Goal: Information Seeking & Learning: Check status

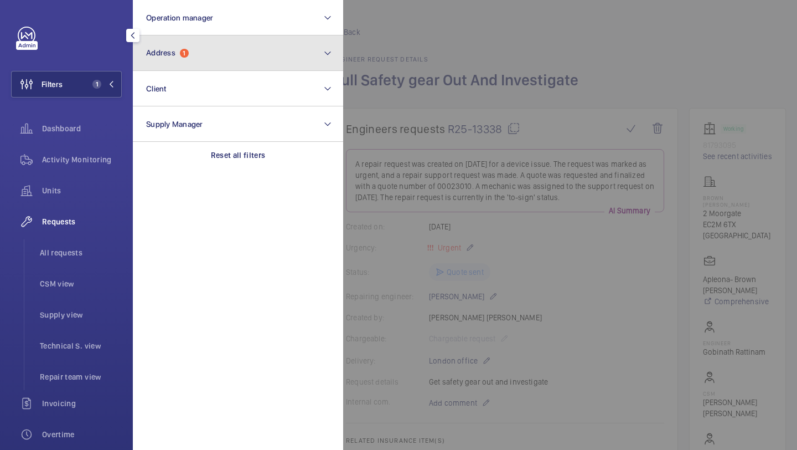
click at [179, 56] on span "Address 1" at bounding box center [167, 52] width 43 height 9
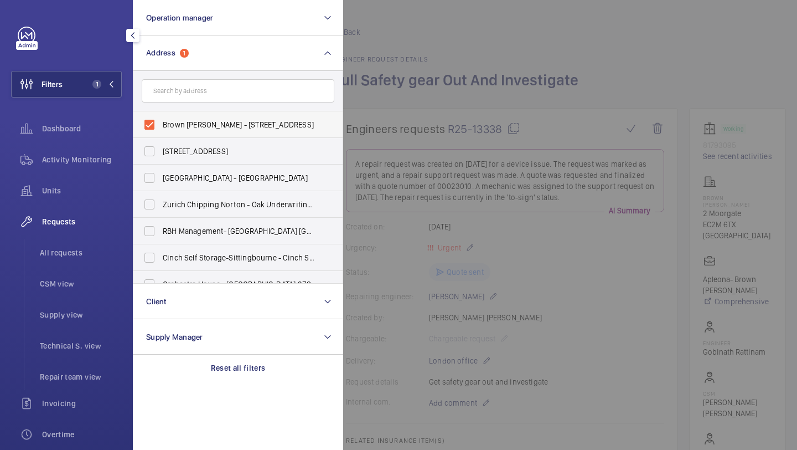
click at [182, 129] on span "Brown [PERSON_NAME] - [STREET_ADDRESS]" at bounding box center [239, 124] width 152 height 11
click at [161, 129] on input "Brown [PERSON_NAME] - [STREET_ADDRESS]" at bounding box center [149, 125] width 22 height 22
checkbox input "false"
click at [199, 96] on input "text" at bounding box center [238, 90] width 193 height 23
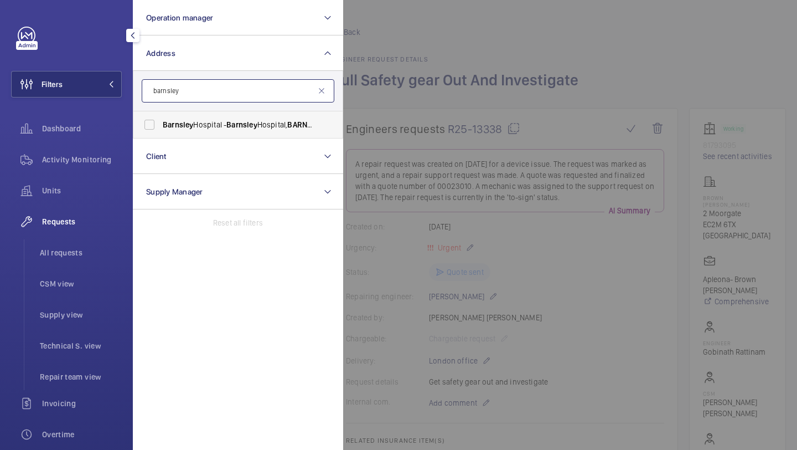
type input "barnsley"
click at [207, 120] on span "[GEOGRAPHIC_DATA] - [GEOGRAPHIC_DATA], [GEOGRAPHIC_DATA]" at bounding box center [239, 124] width 152 height 11
click at [161, 120] on input "[GEOGRAPHIC_DATA] - [GEOGRAPHIC_DATA], [GEOGRAPHIC_DATA]" at bounding box center [149, 125] width 22 height 22
checkbox input "true"
click at [415, 60] on div at bounding box center [741, 225] width 797 height 450
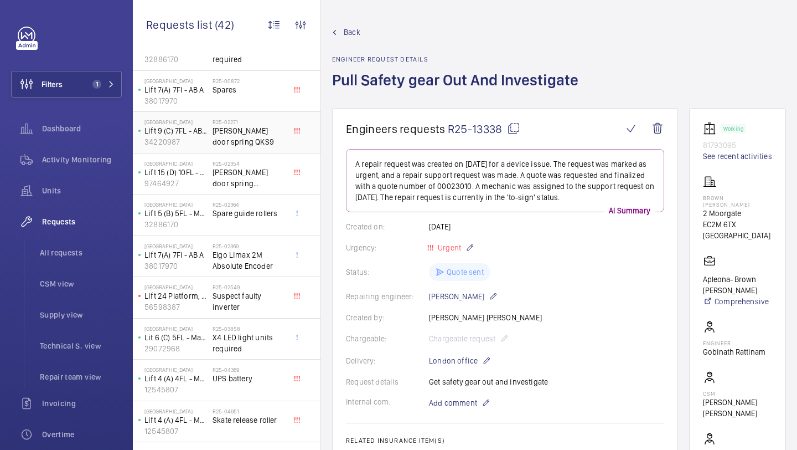
scroll to position [38, 0]
click at [66, 373] on span "Repair team view" at bounding box center [81, 376] width 82 height 11
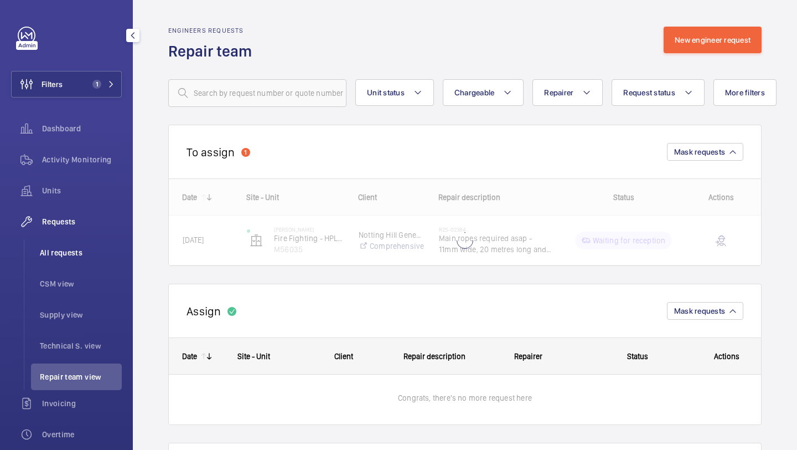
click at [72, 255] on span "All requests" at bounding box center [81, 252] width 82 height 11
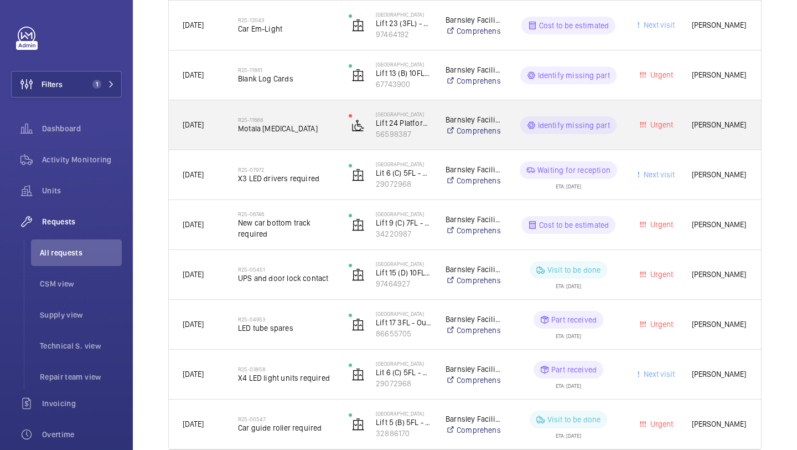
scroll to position [449, 0]
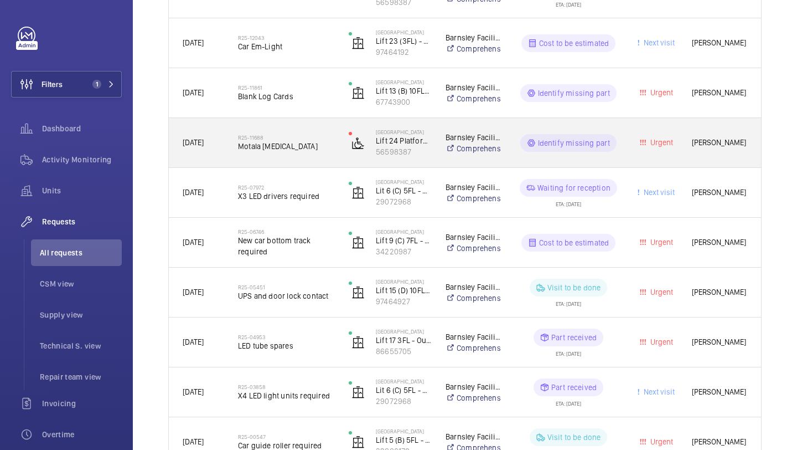
click at [307, 148] on span "Motala [MEDICAL_DATA]" at bounding box center [286, 146] width 96 height 11
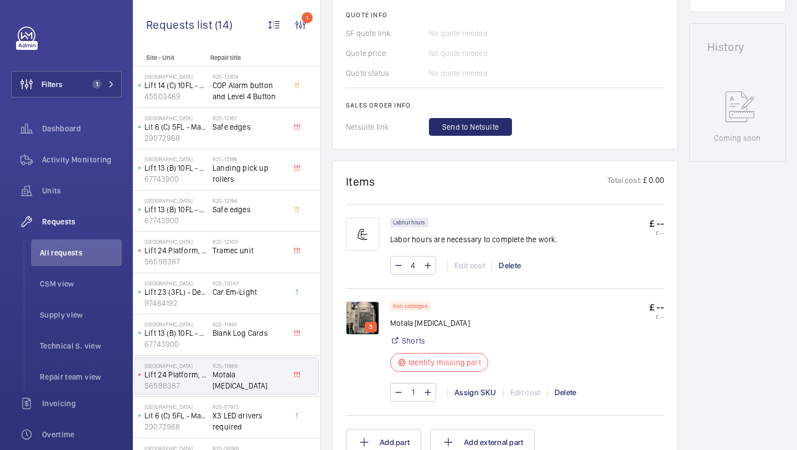
scroll to position [516, 0]
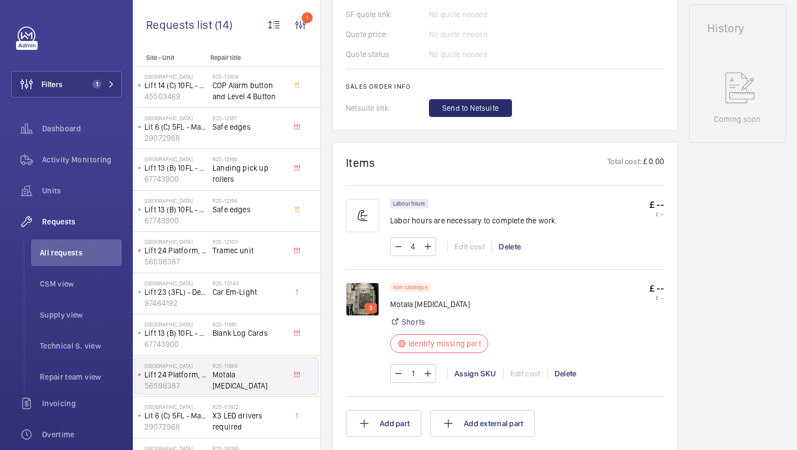
click at [362, 291] on img at bounding box center [362, 298] width 33 height 33
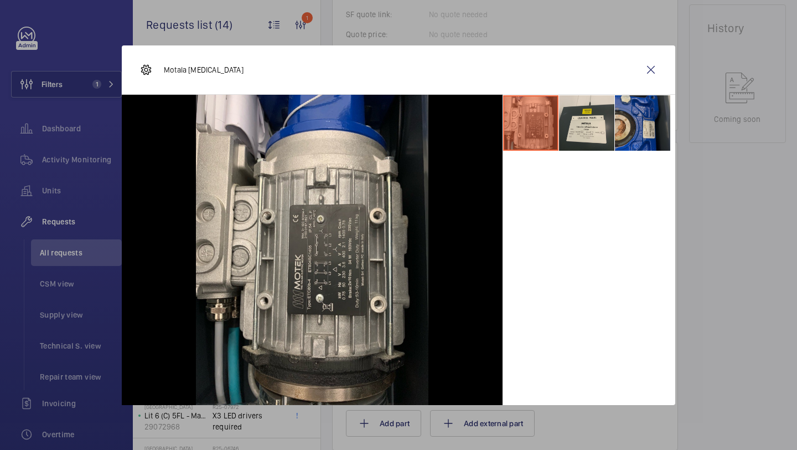
click at [634, 110] on li at bounding box center [642, 122] width 55 height 55
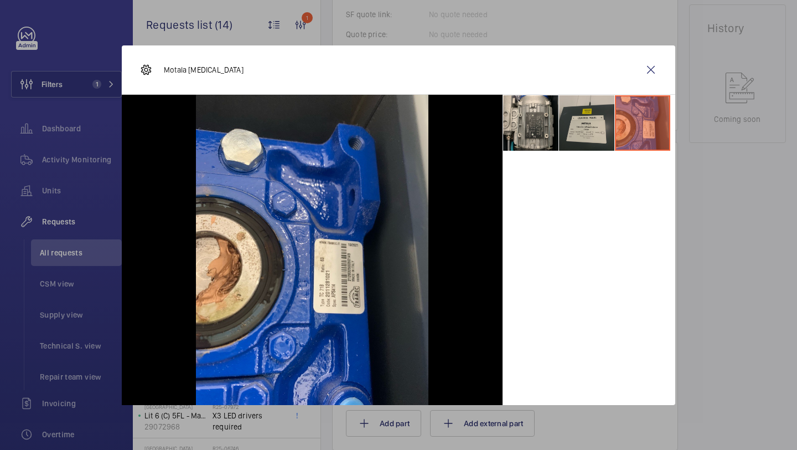
click at [593, 114] on li at bounding box center [586, 122] width 55 height 55
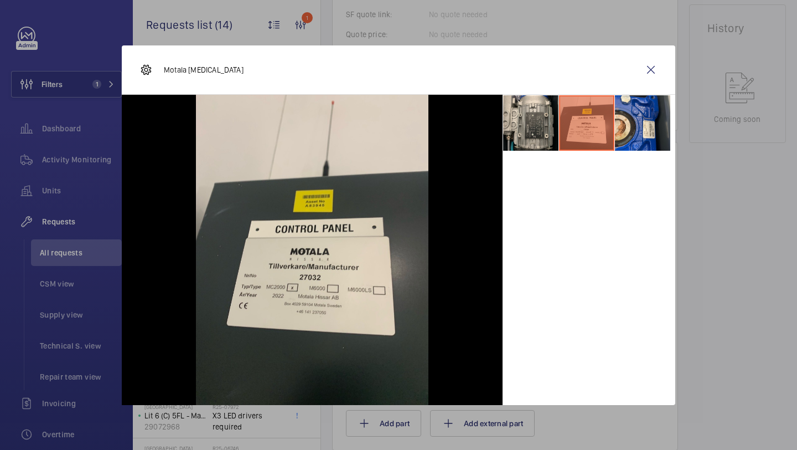
click at [566, 114] on li at bounding box center [586, 122] width 55 height 55
click at [553, 122] on li at bounding box center [530, 122] width 55 height 55
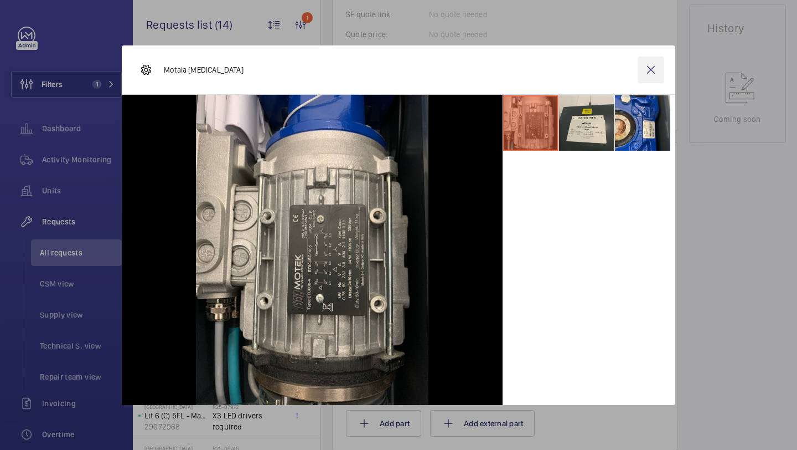
click at [652, 73] on wm-front-icon-button at bounding box center [651, 69] width 27 height 27
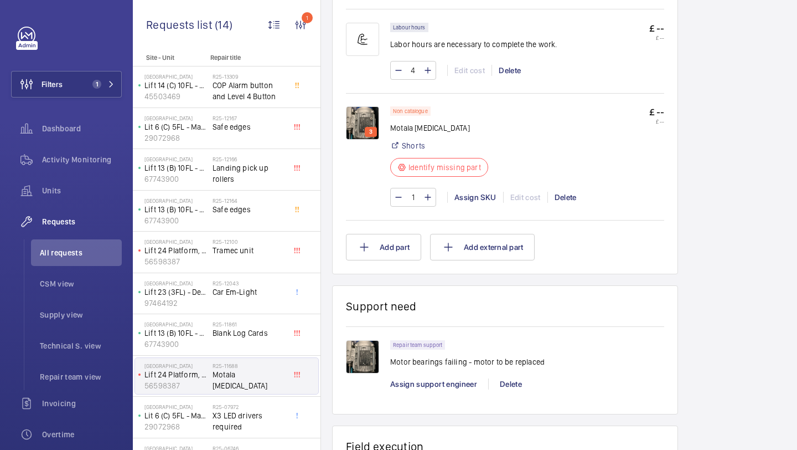
scroll to position [702, 0]
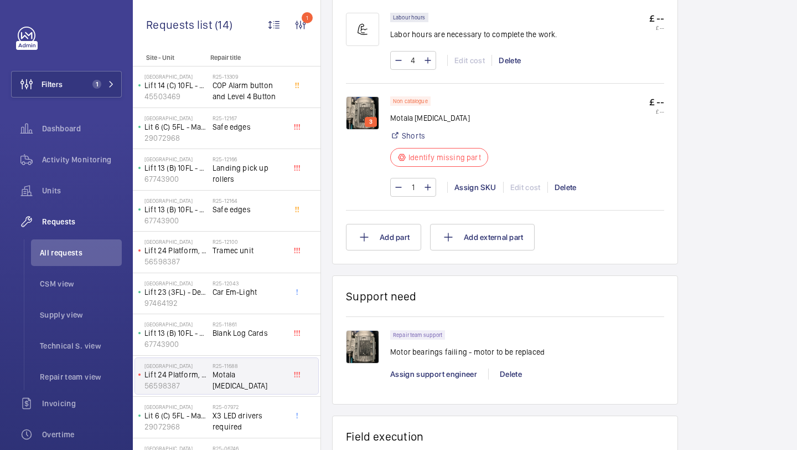
click at [370, 122] on p "3" at bounding box center [371, 122] width 8 height 10
click at [366, 105] on img at bounding box center [362, 112] width 33 height 33
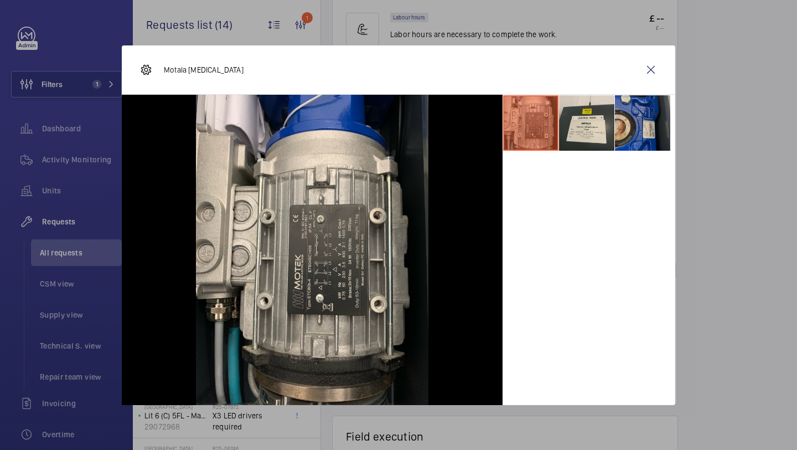
click at [636, 120] on li at bounding box center [642, 122] width 55 height 55
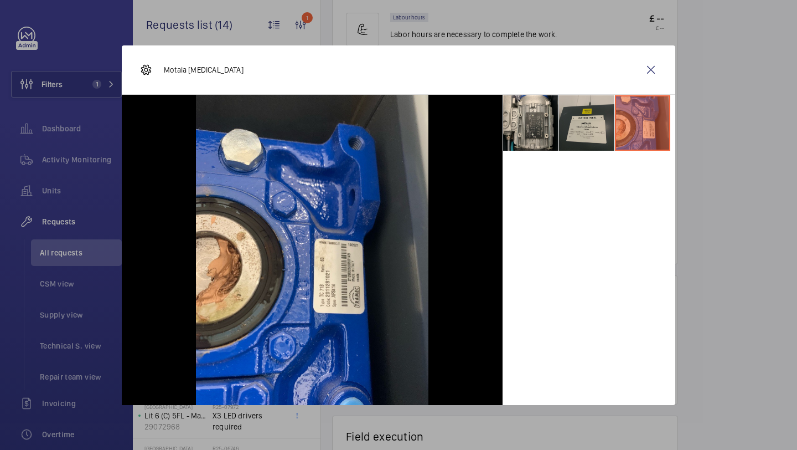
click at [590, 120] on li at bounding box center [586, 122] width 55 height 55
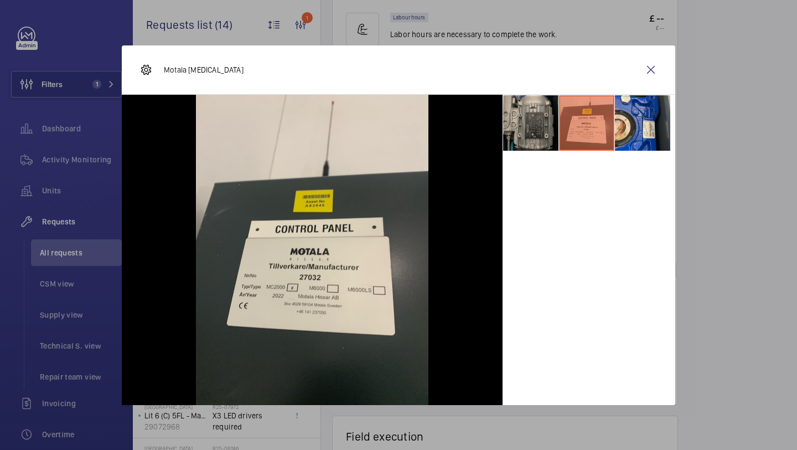
click at [549, 126] on li at bounding box center [530, 122] width 55 height 55
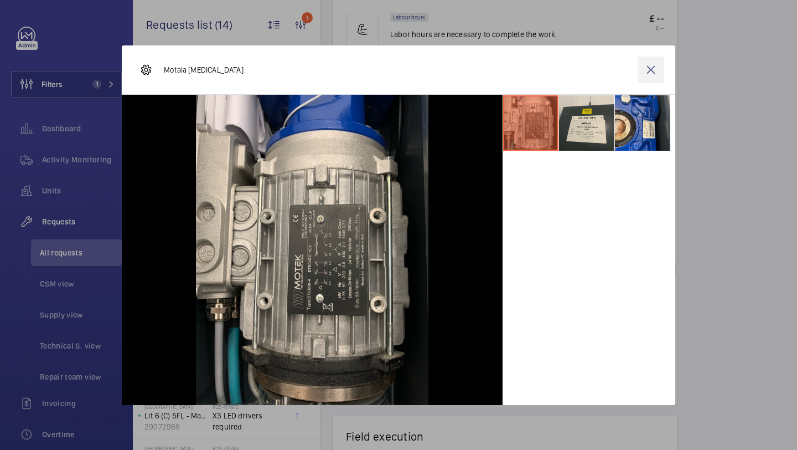
click at [655, 56] on wm-front-icon-button at bounding box center [651, 69] width 27 height 27
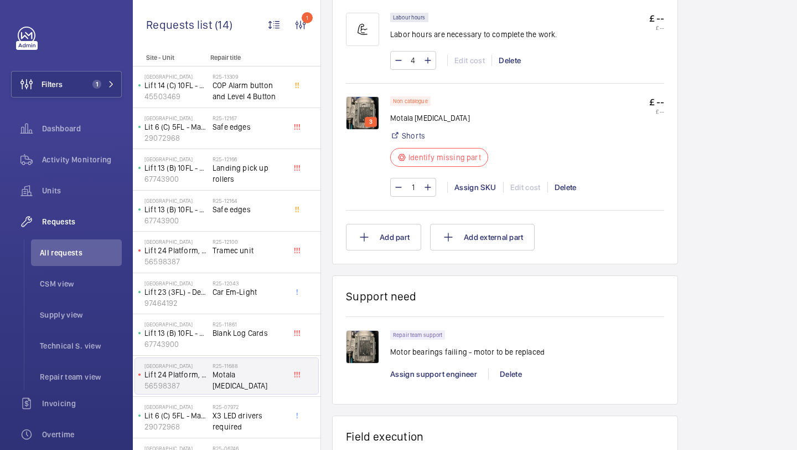
click at [362, 353] on img at bounding box center [362, 346] width 33 height 33
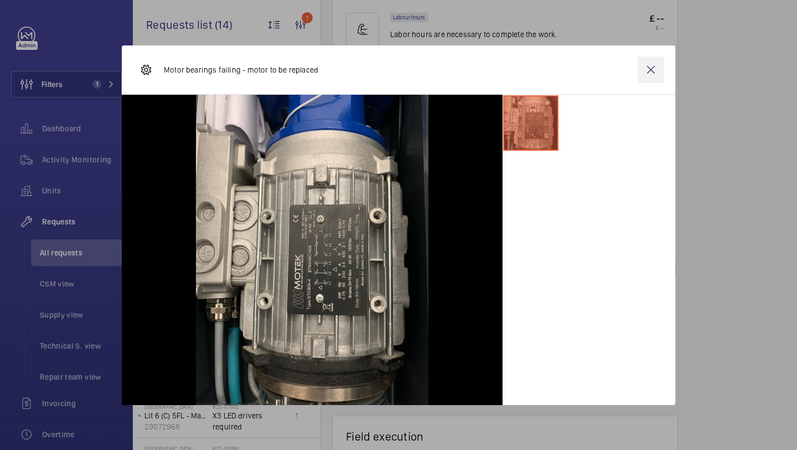
click at [648, 69] on wm-front-icon-button at bounding box center [651, 69] width 27 height 27
